Goal: Transaction & Acquisition: Book appointment/travel/reservation

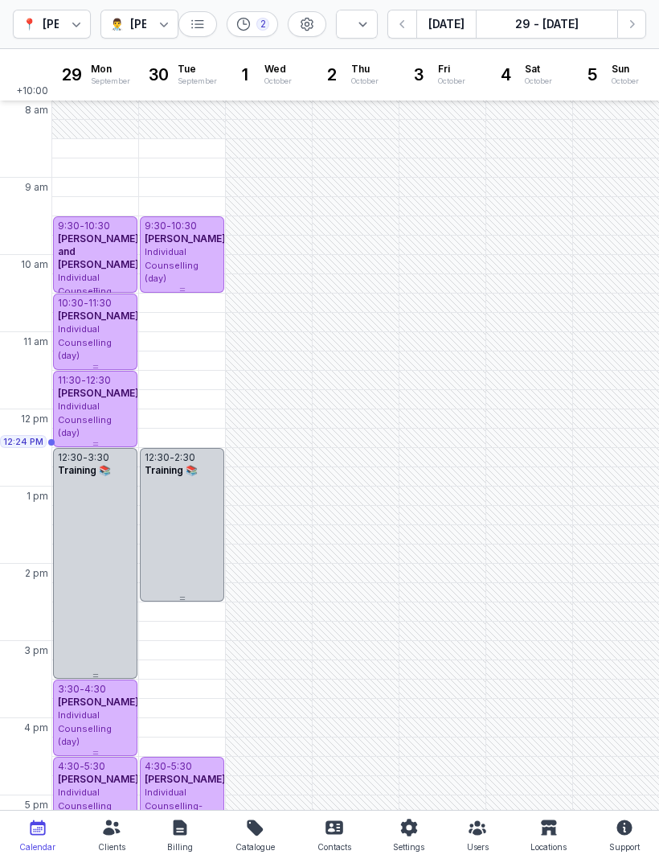
select select "week"
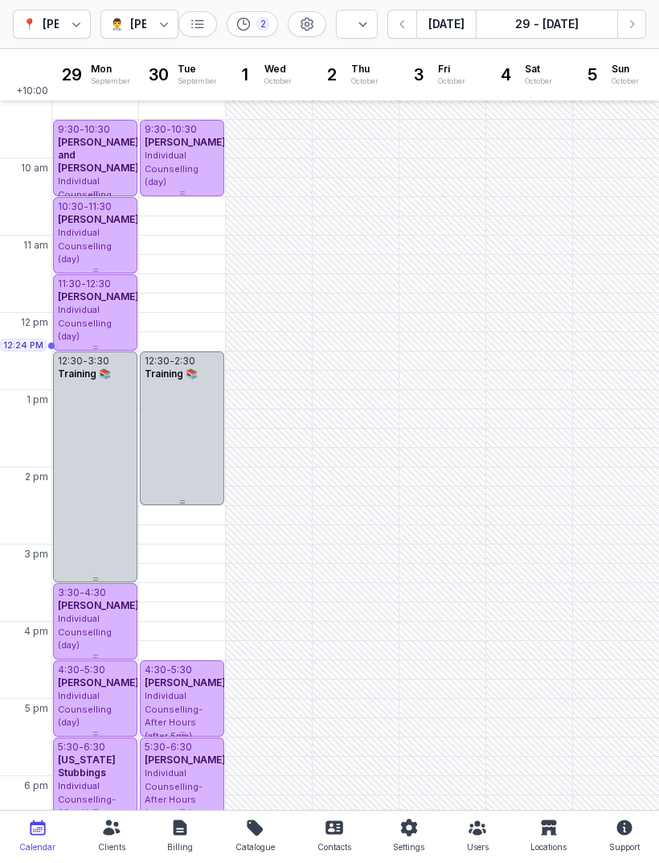
click at [631, 38] on button "Next week" at bounding box center [631, 24] width 29 height 29
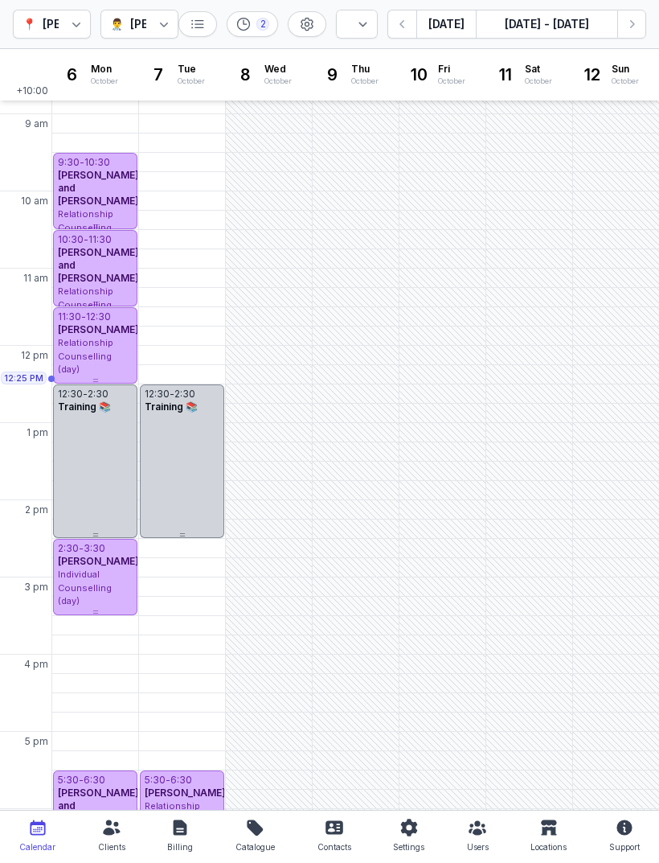
scroll to position [63, 0]
click at [176, 320] on div "11:30 AM - Tue" at bounding box center [180, 318] width 76 height 16
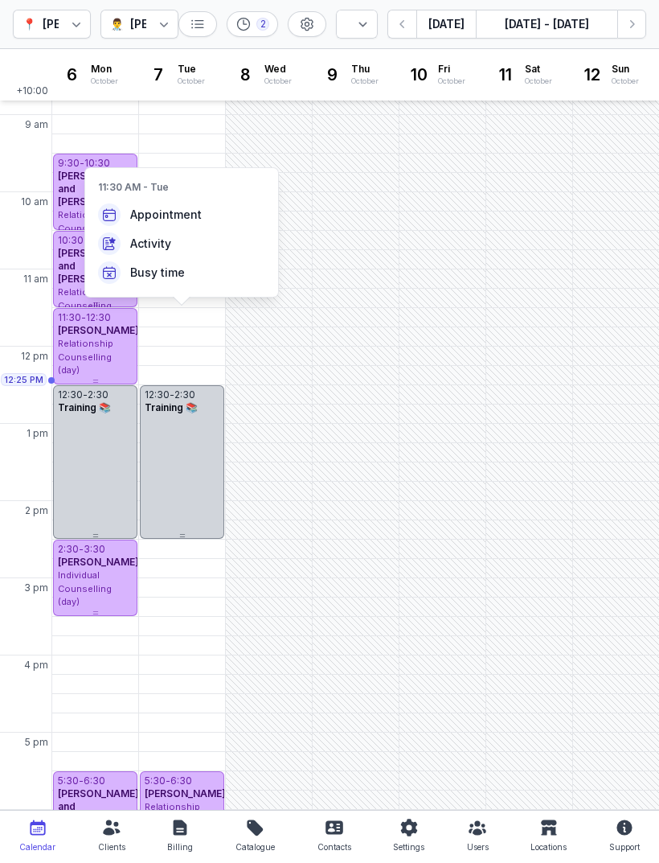
click at [196, 219] on span "Appointment" at bounding box center [166, 215] width 72 height 16
select select
type input "[DATE]"
select select "11:30"
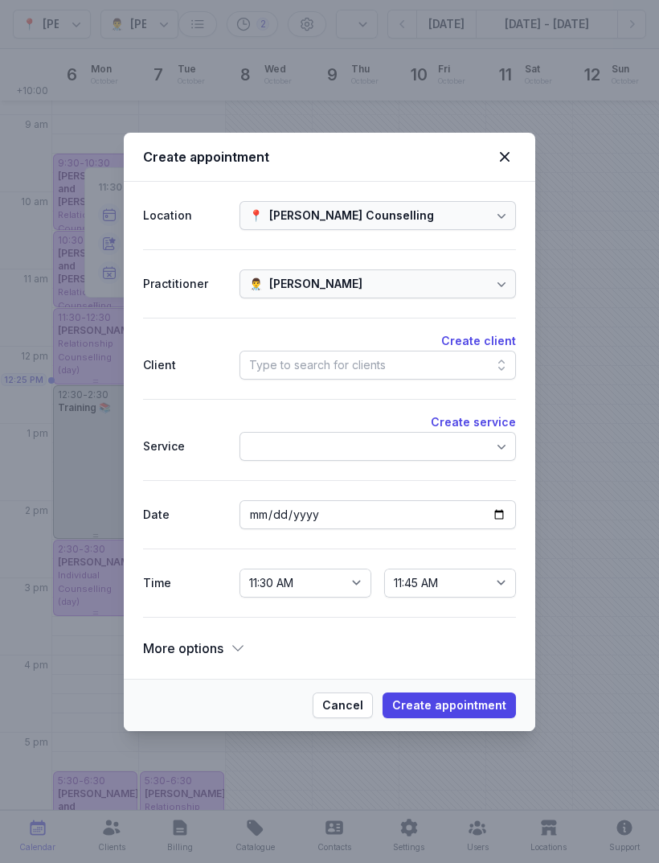
click at [338, 362] on div "Type to search for clients" at bounding box center [317, 364] width 137 height 19
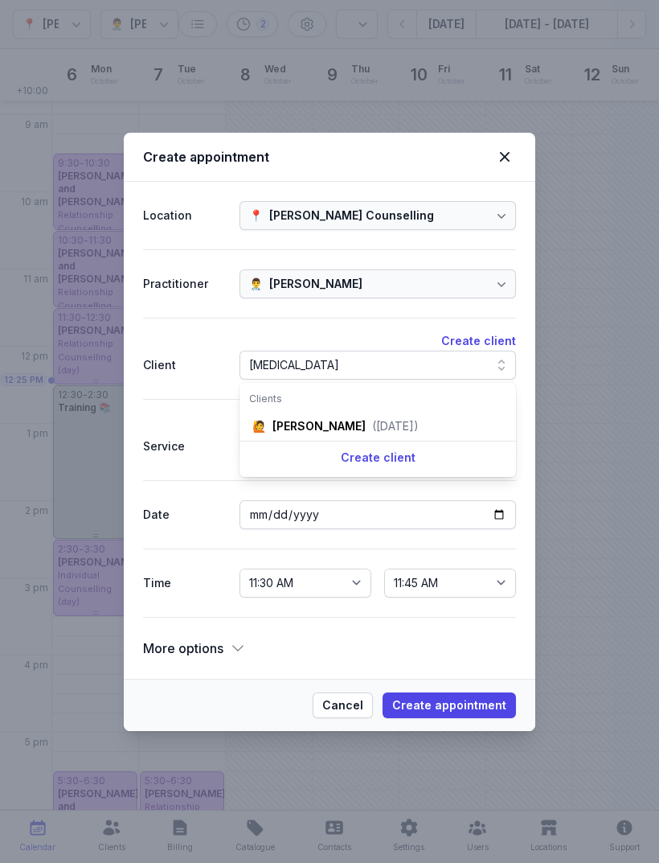
type input "[MEDICAL_DATA]"
click at [384, 429] on div "([DATE])" at bounding box center [395, 426] width 47 height 16
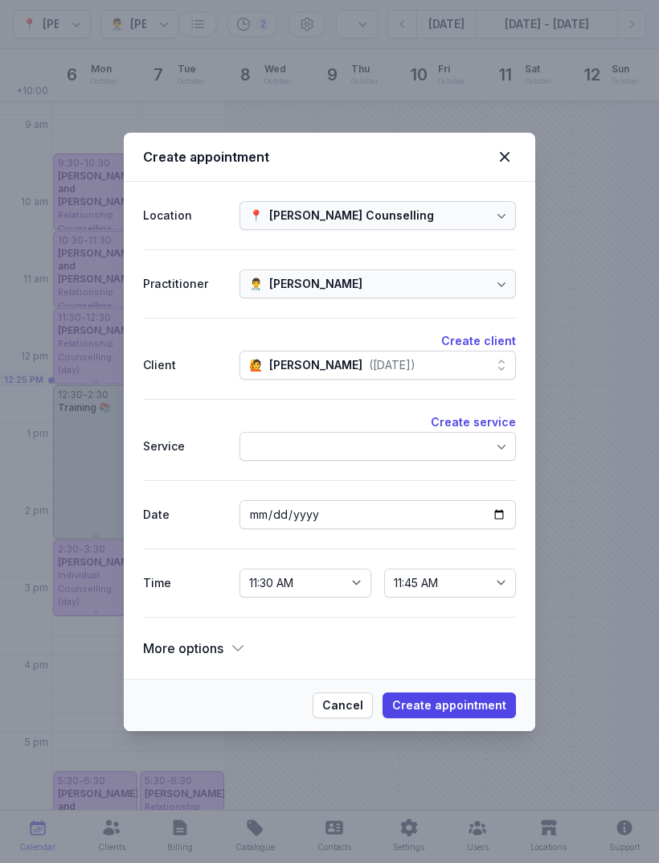
click at [457, 697] on span "Create appointment" at bounding box center [449, 704] width 114 height 19
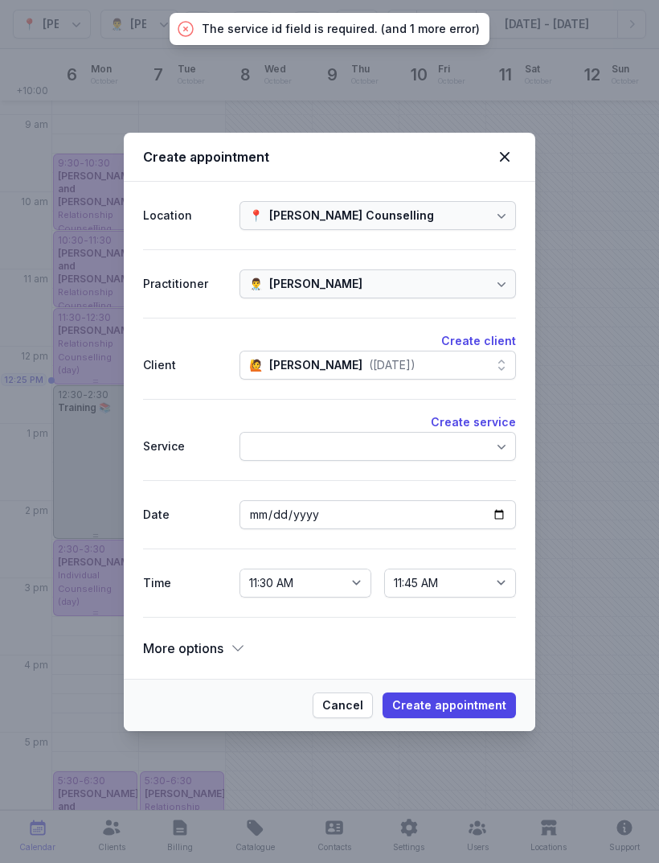
click at [431, 454] on div at bounding box center [378, 446] width 277 height 29
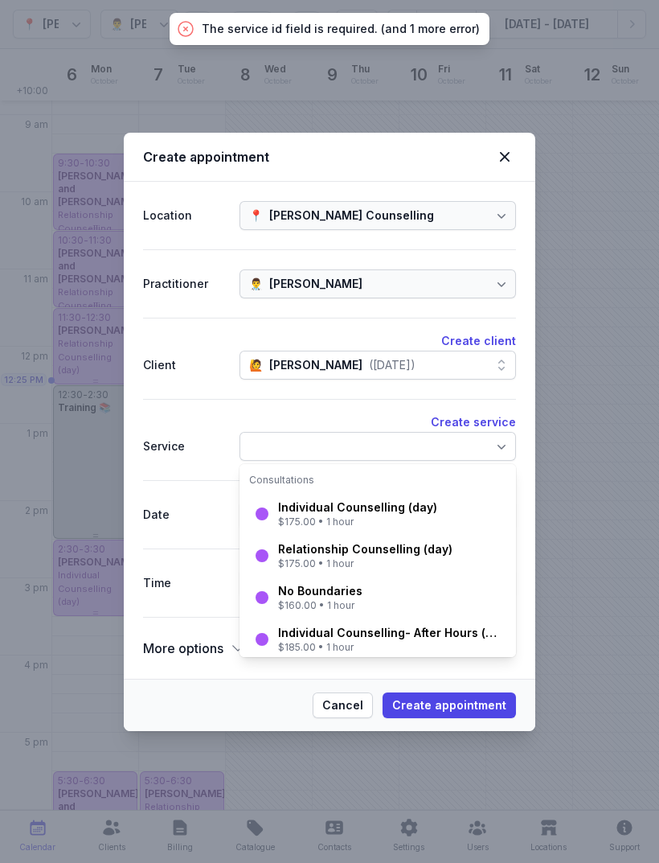
click at [416, 515] on div "$175.00 • 1 hour" at bounding box center [357, 521] width 159 height 13
select select "12:30"
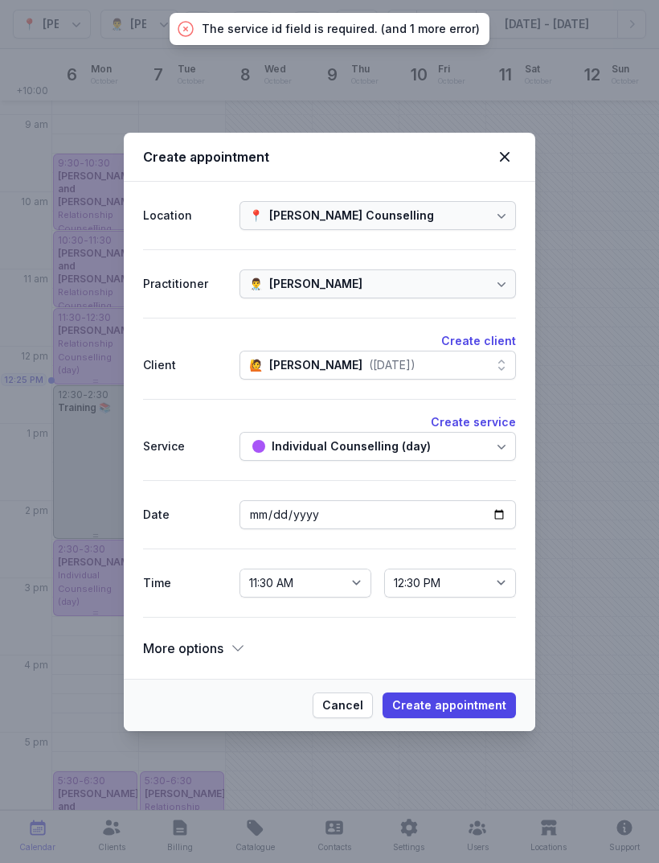
click at [469, 704] on span "Create appointment" at bounding box center [449, 704] width 114 height 19
select select
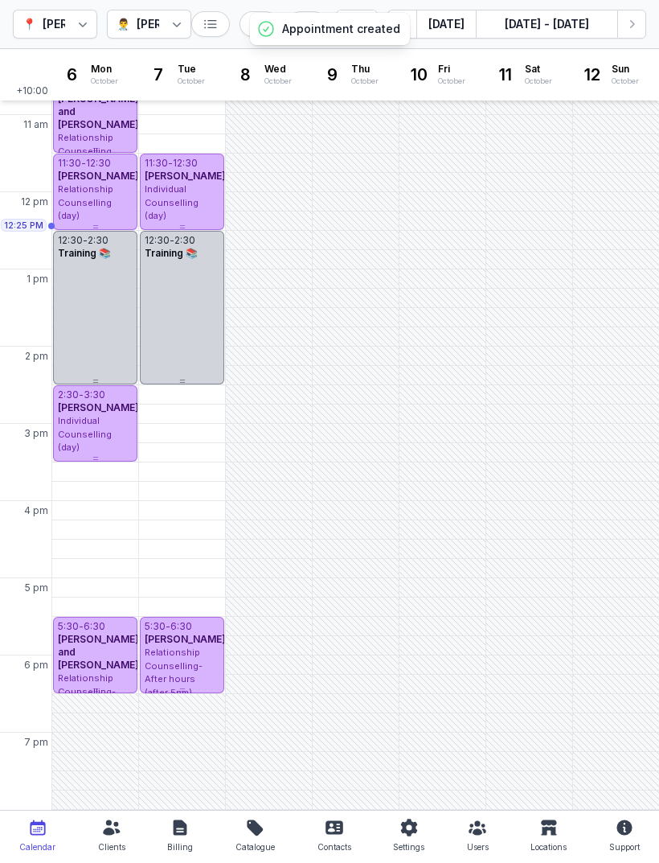
scroll to position [217, 0]
